Goal: Information Seeking & Learning: Find specific fact

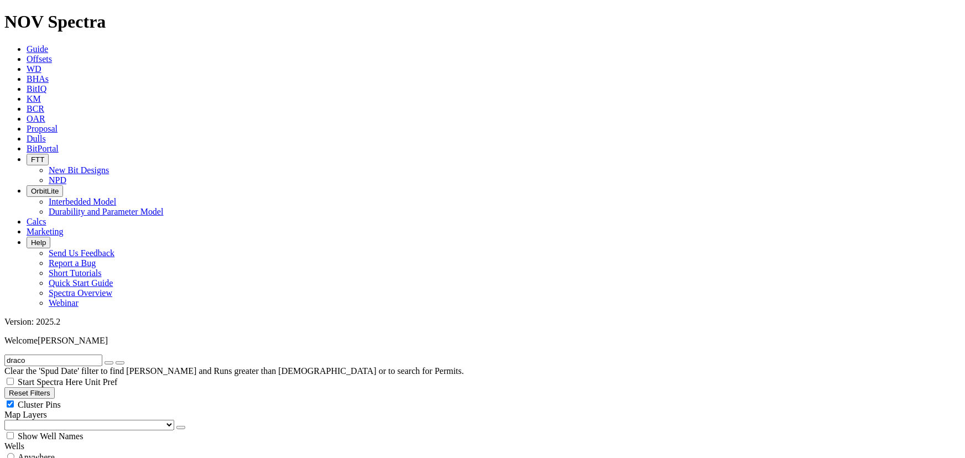
scroll to position [1896, 0]
click at [37, 355] on div "draco Clear the 'Spud Date' filter to find Wells and Runs greater than 2 years …" at bounding box center [482, 366] width 957 height 22
drag, startPoint x: 42, startPoint y: 45, endPoint x: -14, endPoint y: 41, distance: 56.0
type input "painter"
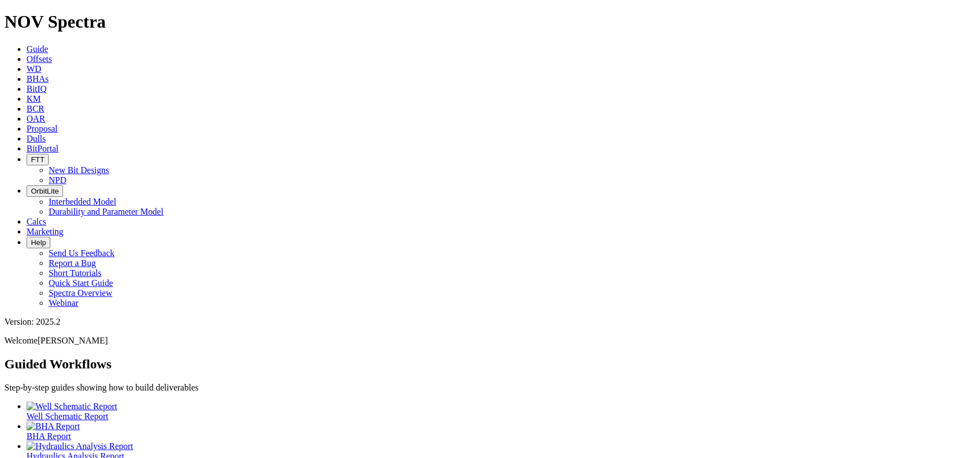
click at [27, 54] on icon at bounding box center [27, 58] width 0 height 9
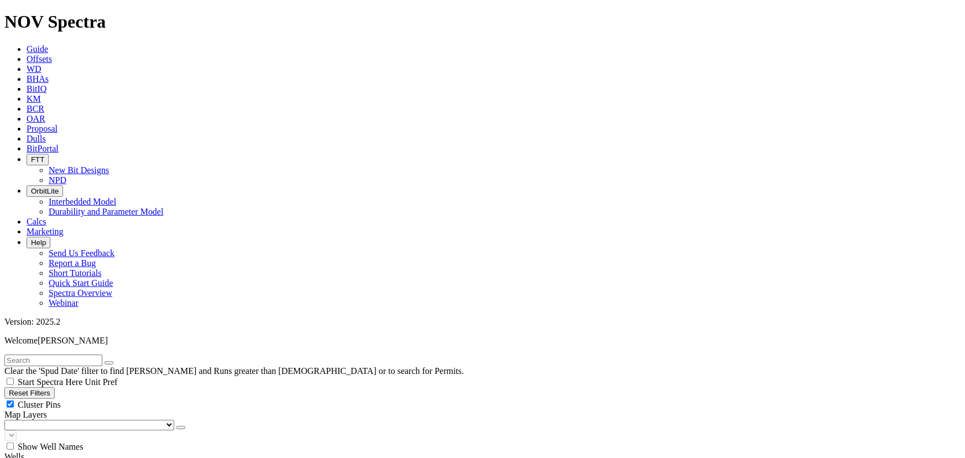
click at [102, 355] on input "text" at bounding box center [53, 361] width 98 height 12
click at [116, 361] on button "submit" at bounding box center [120, 362] width 9 height 3
click at [59, 355] on input "dobby" at bounding box center [53, 361] width 98 height 12
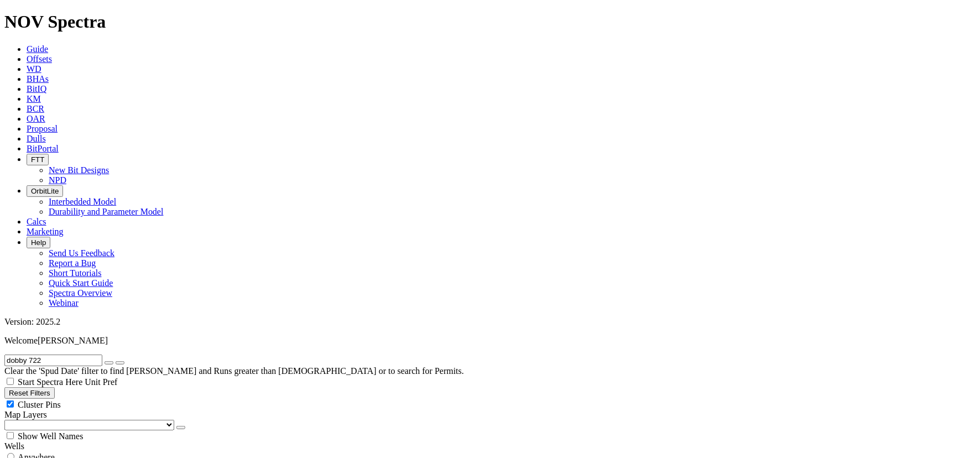
type input "dobby 722"
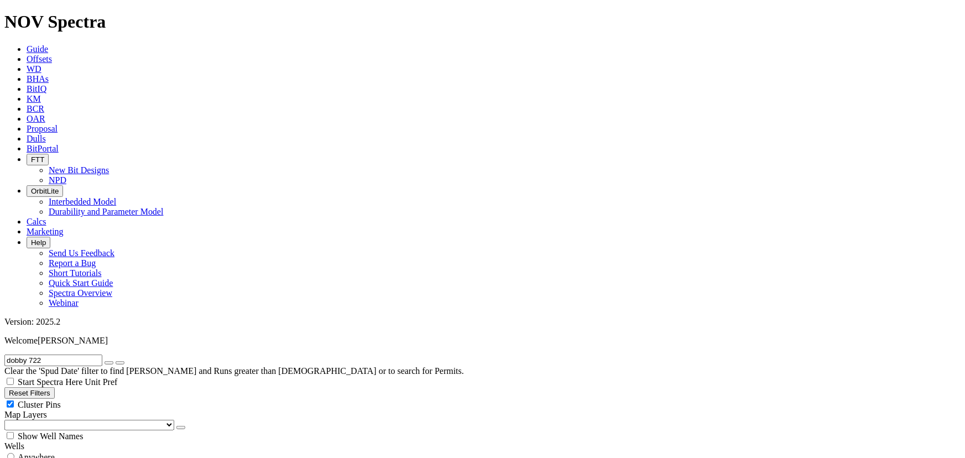
type input "[DATE]"
